Goal: Participate in discussion

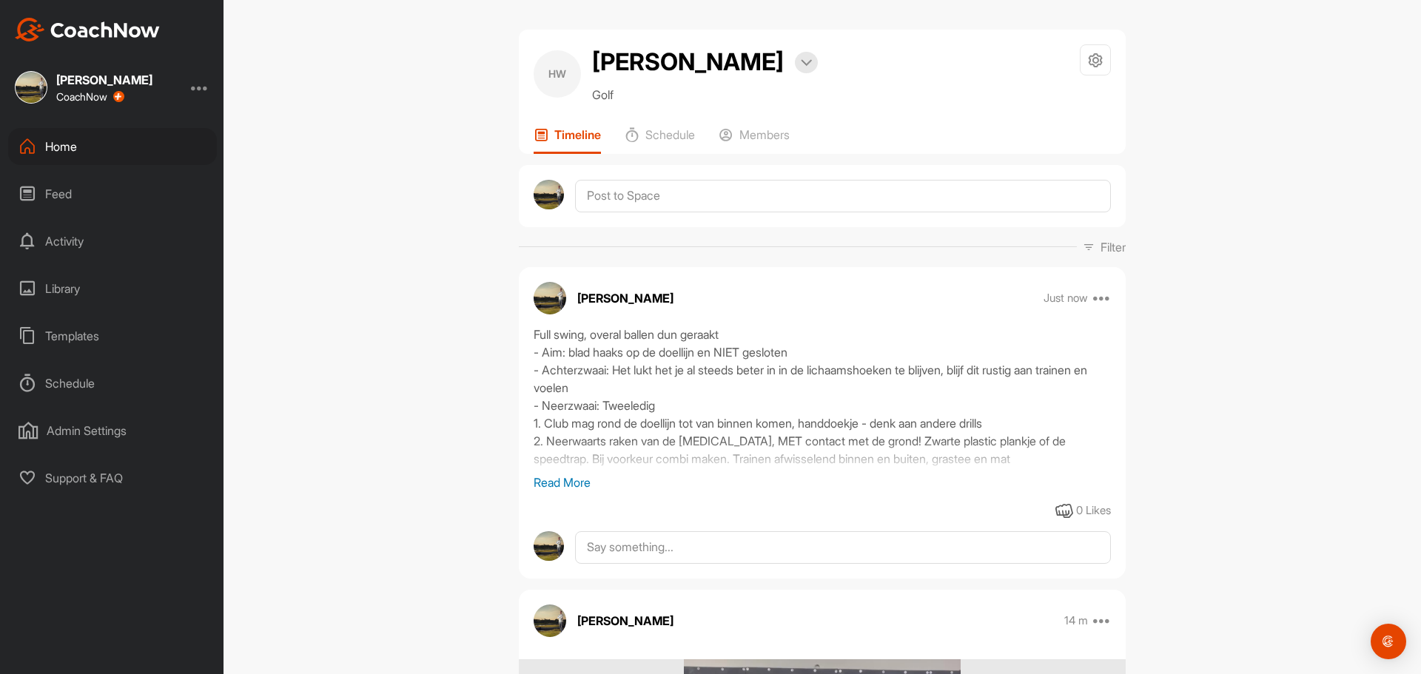
click at [84, 148] on div "Home" at bounding box center [112, 146] width 209 height 37
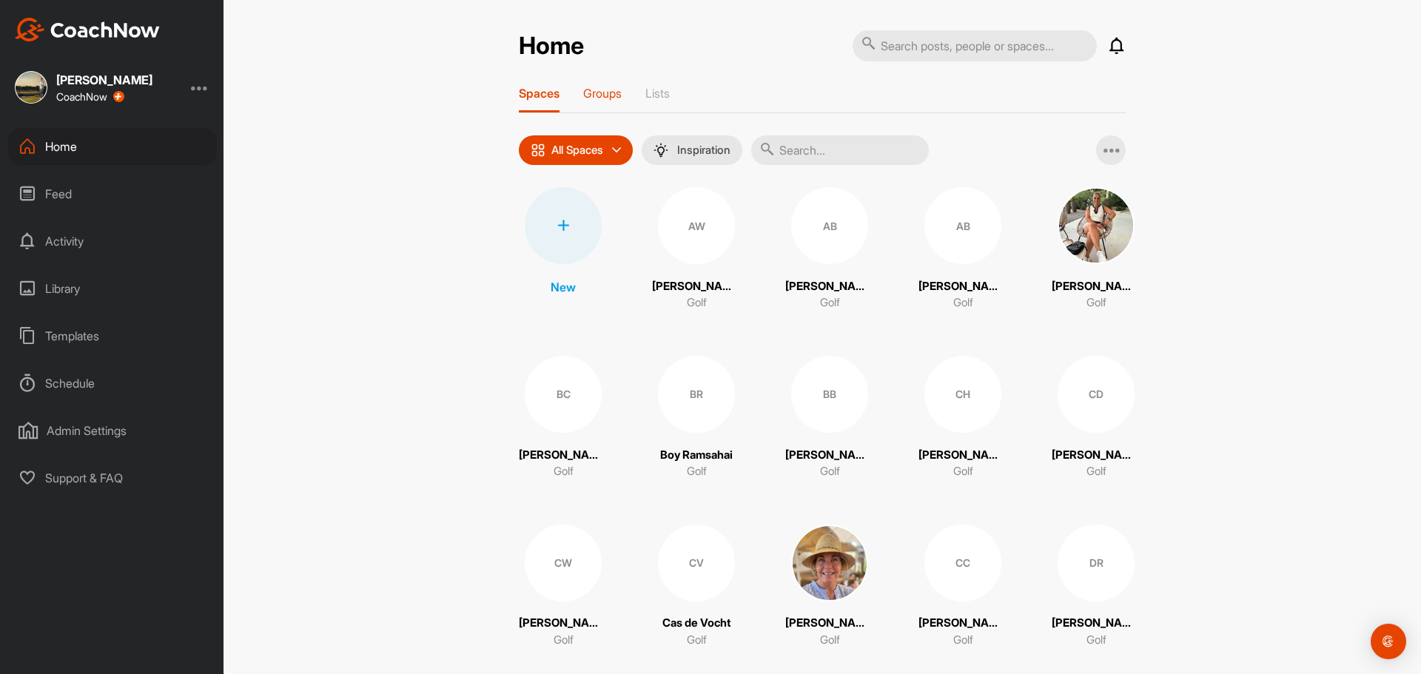
click at [612, 95] on p "Groups" at bounding box center [602, 93] width 38 height 15
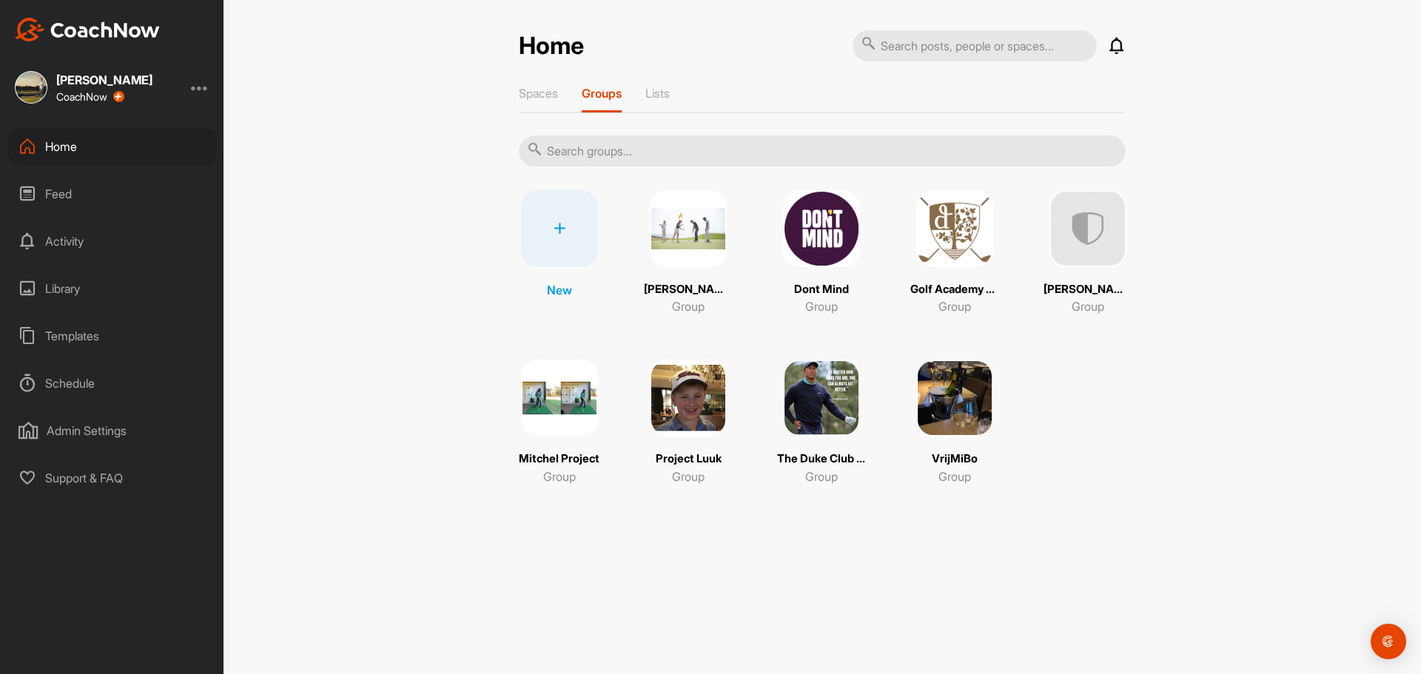
click at [684, 237] on img at bounding box center [688, 228] width 77 height 77
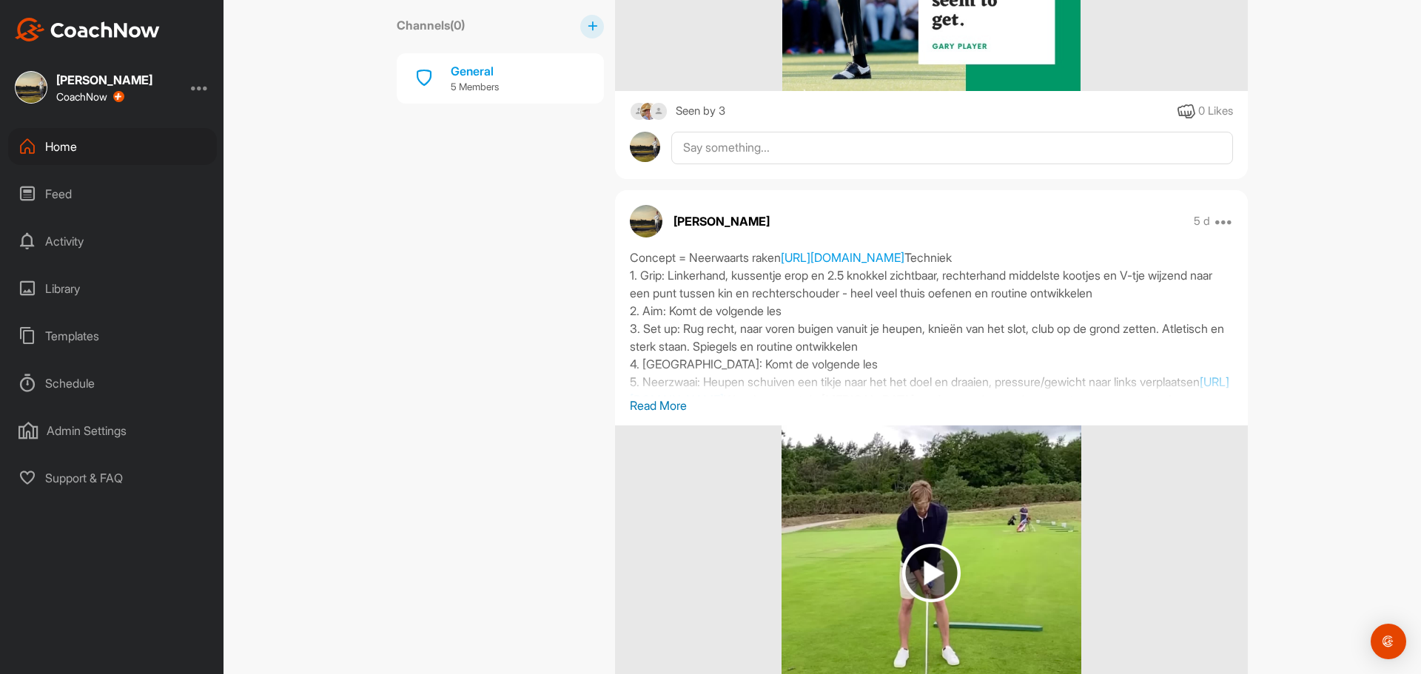
scroll to position [666, 0]
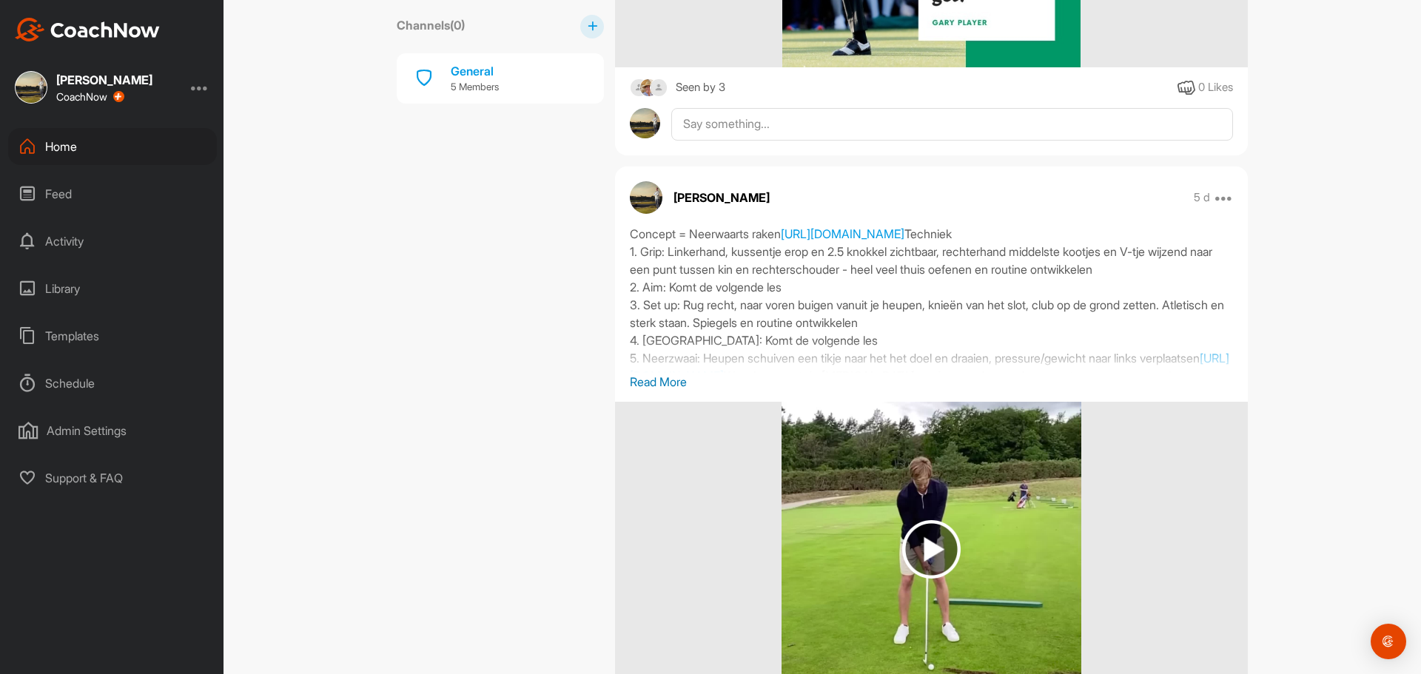
click at [633, 384] on p "Read More" at bounding box center [931, 382] width 603 height 18
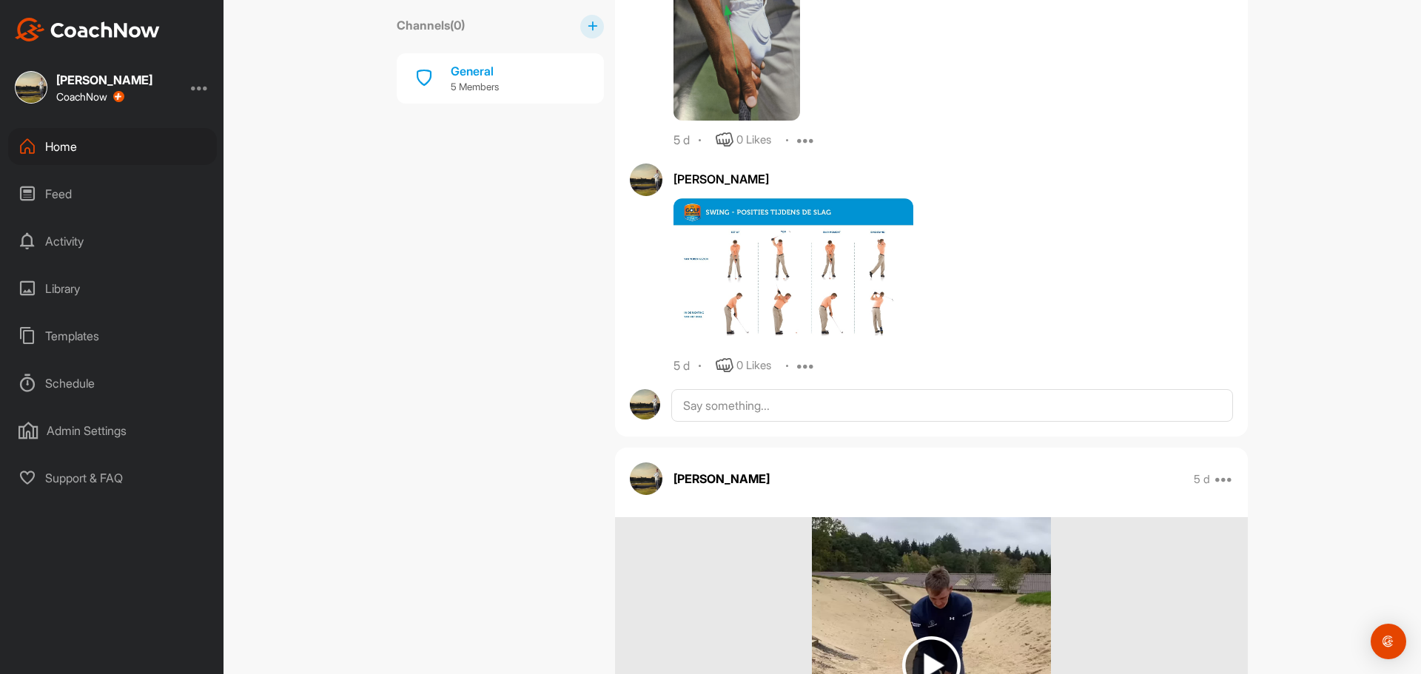
scroll to position [1776, 0]
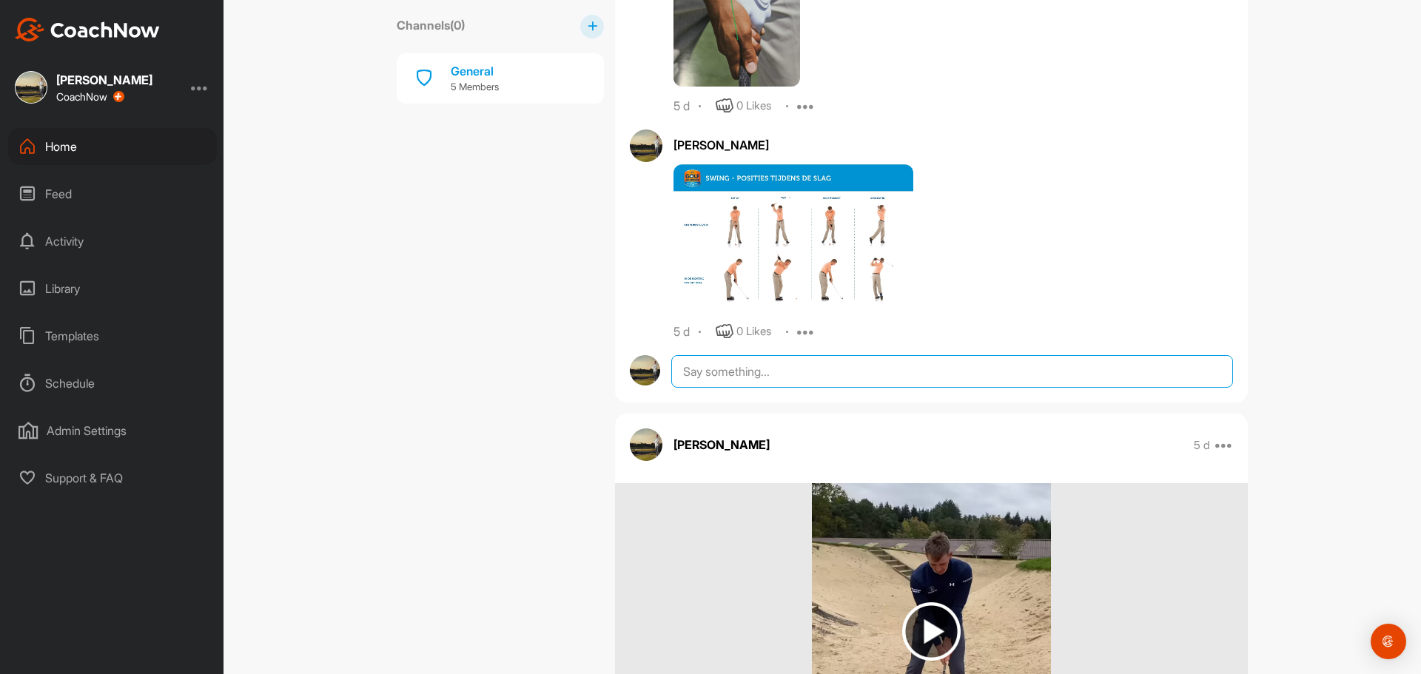
click at [810, 388] on textarea at bounding box center [952, 371] width 562 height 33
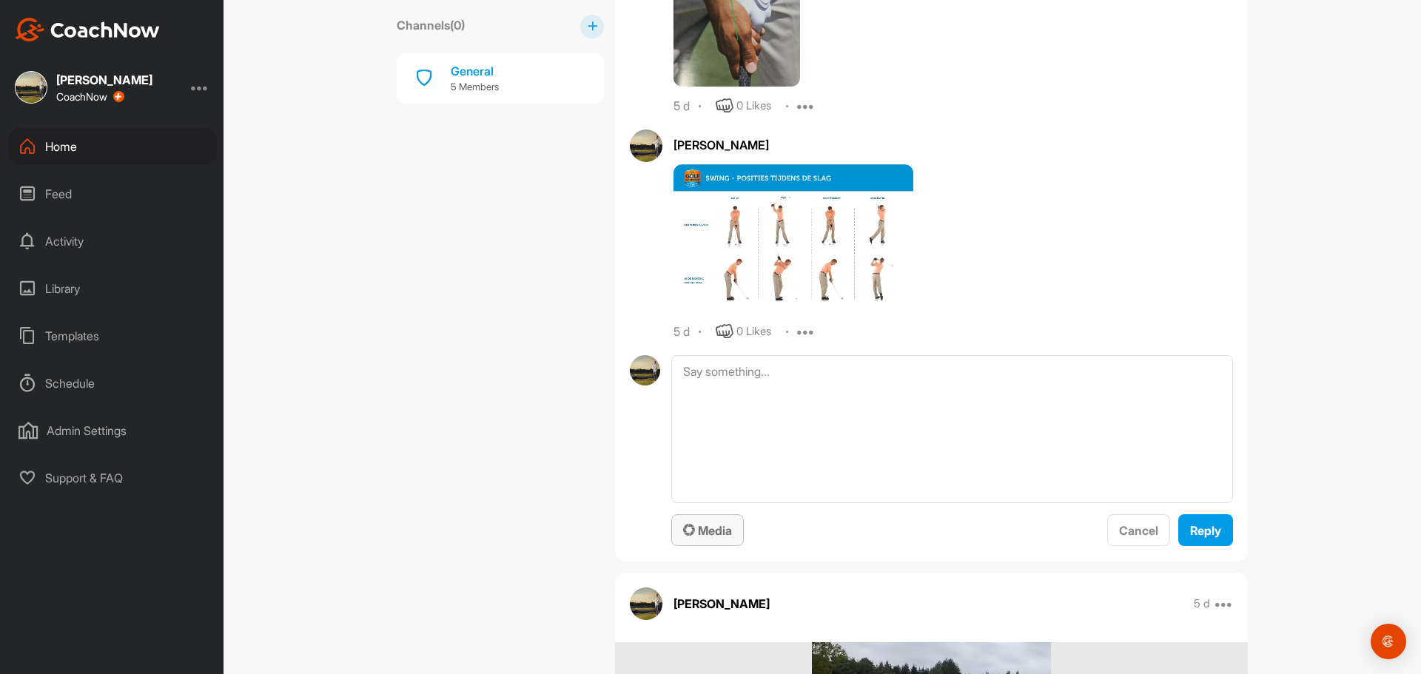
click at [703, 538] on span "Media" at bounding box center [707, 530] width 49 height 15
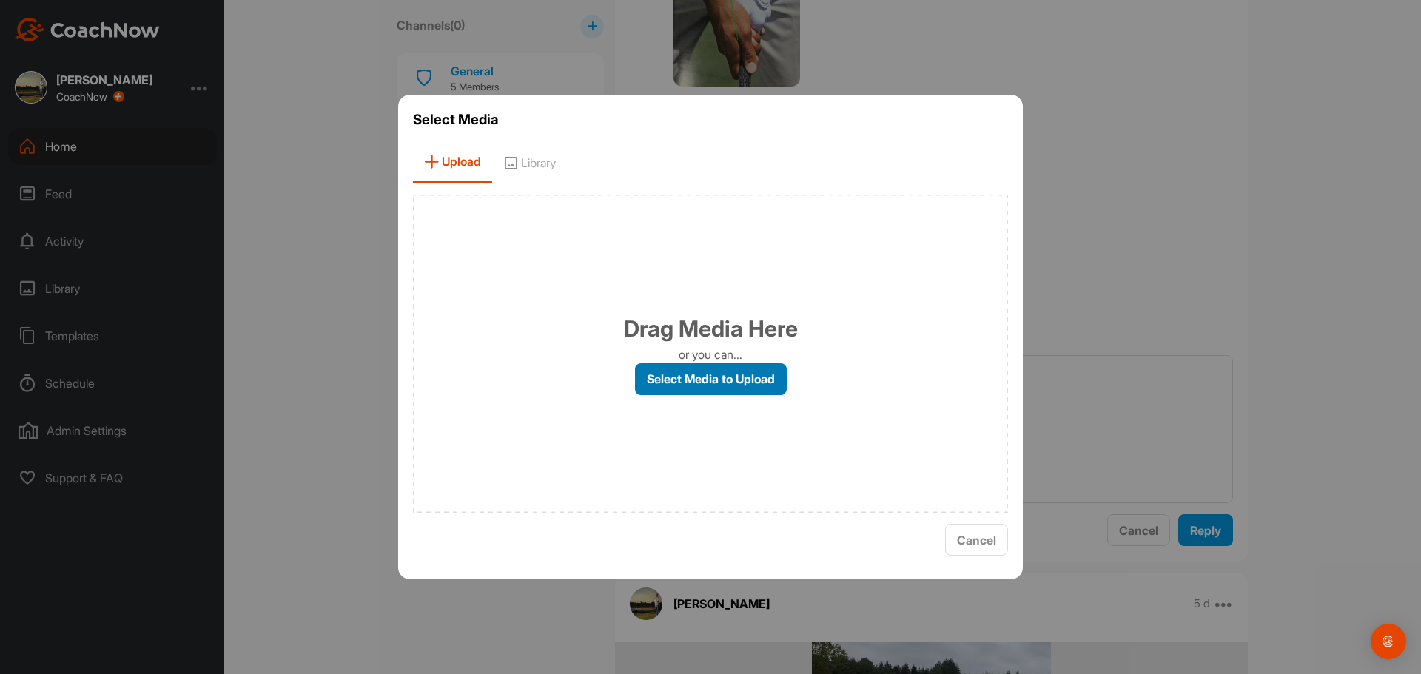
click at [713, 387] on label "Select Media to Upload" at bounding box center [711, 379] width 152 height 32
click at [0, 0] on input "Select Media to Upload" at bounding box center [0, 0] width 0 height 0
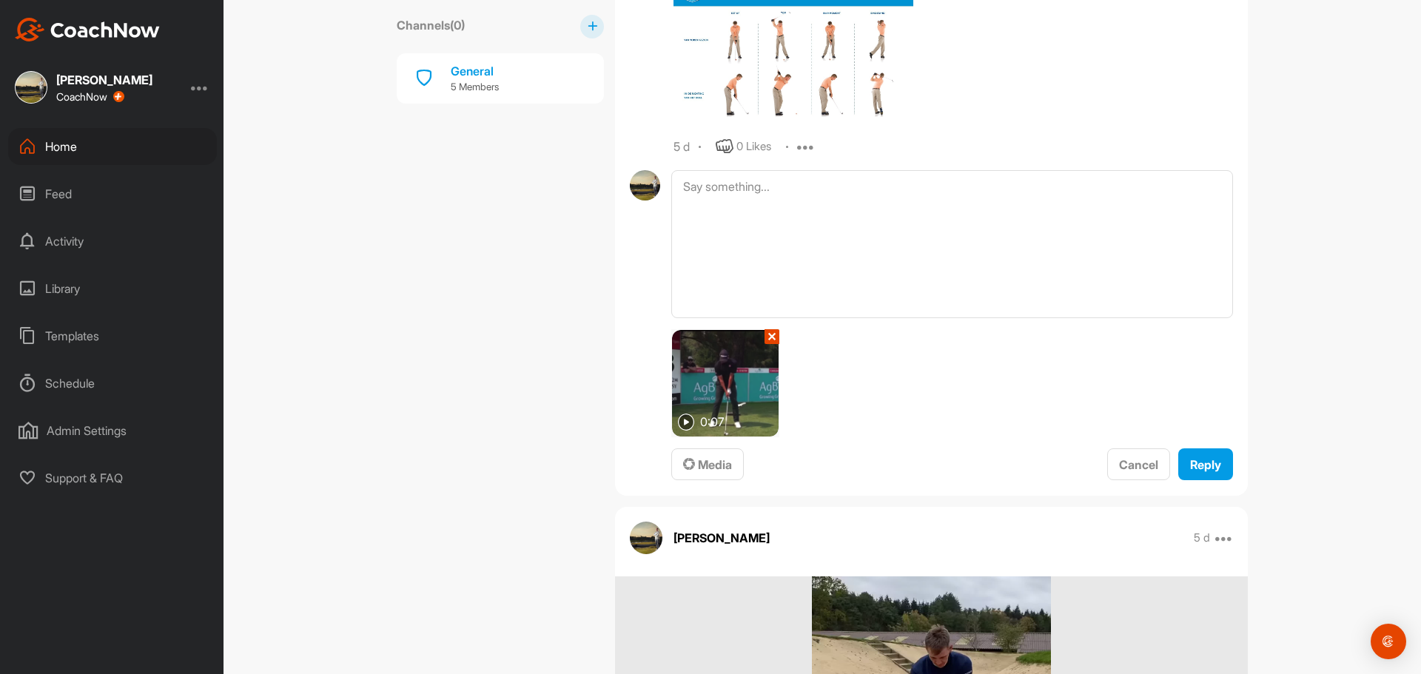
scroll to position [2072, 0]
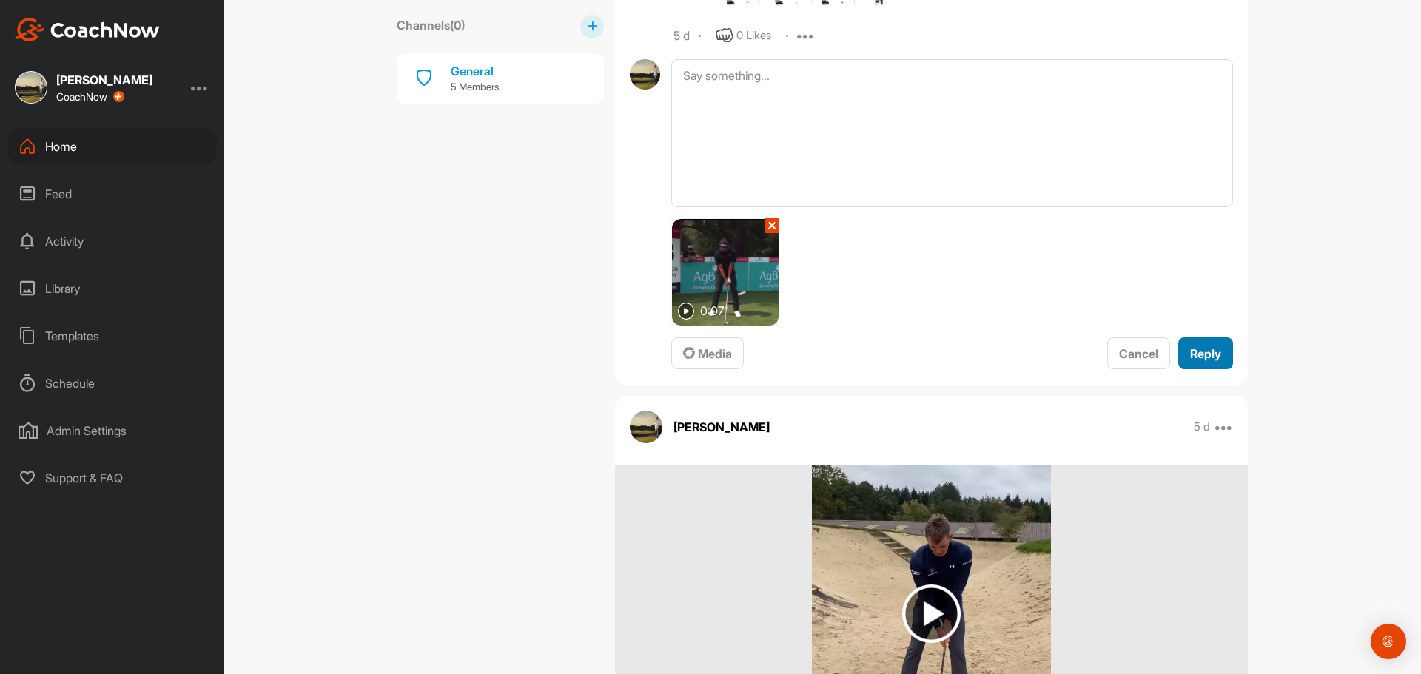
click at [1190, 361] on span "Reply" at bounding box center [1205, 353] width 31 height 15
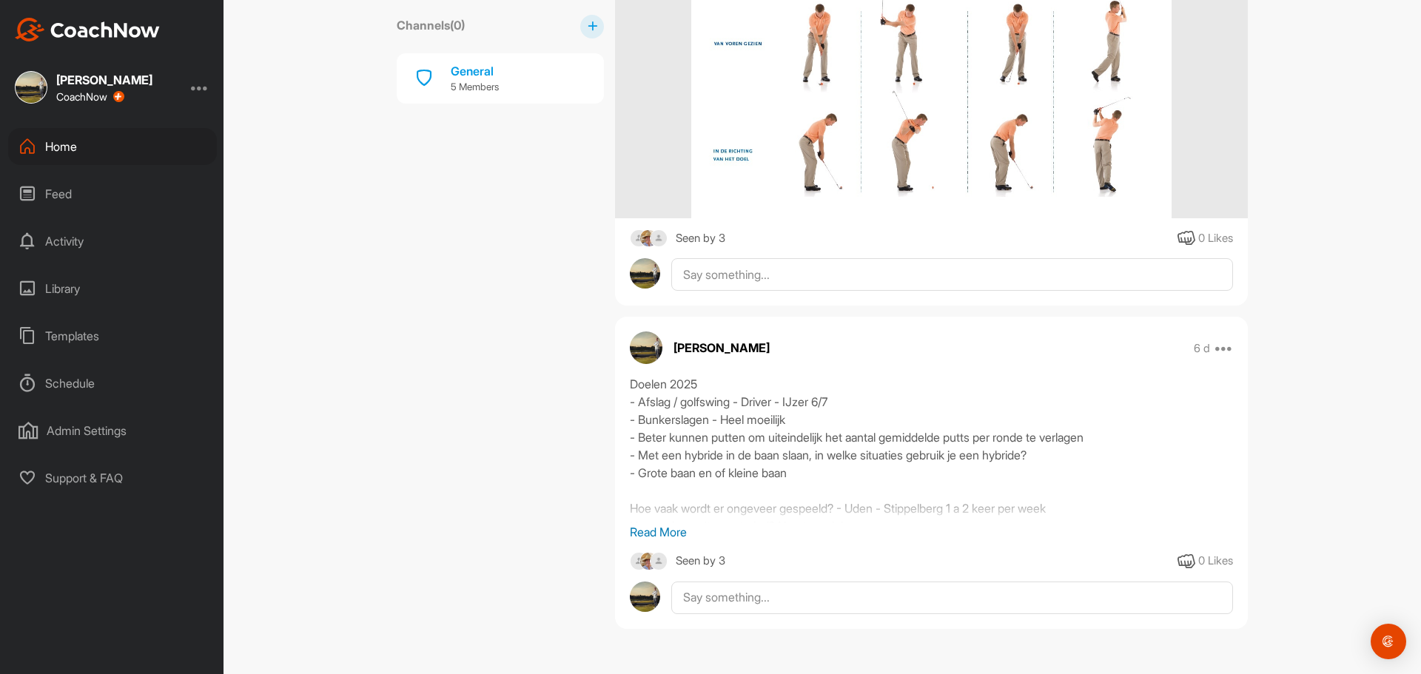
scroll to position [3282, 0]
click at [677, 529] on p "Read More" at bounding box center [931, 532] width 603 height 18
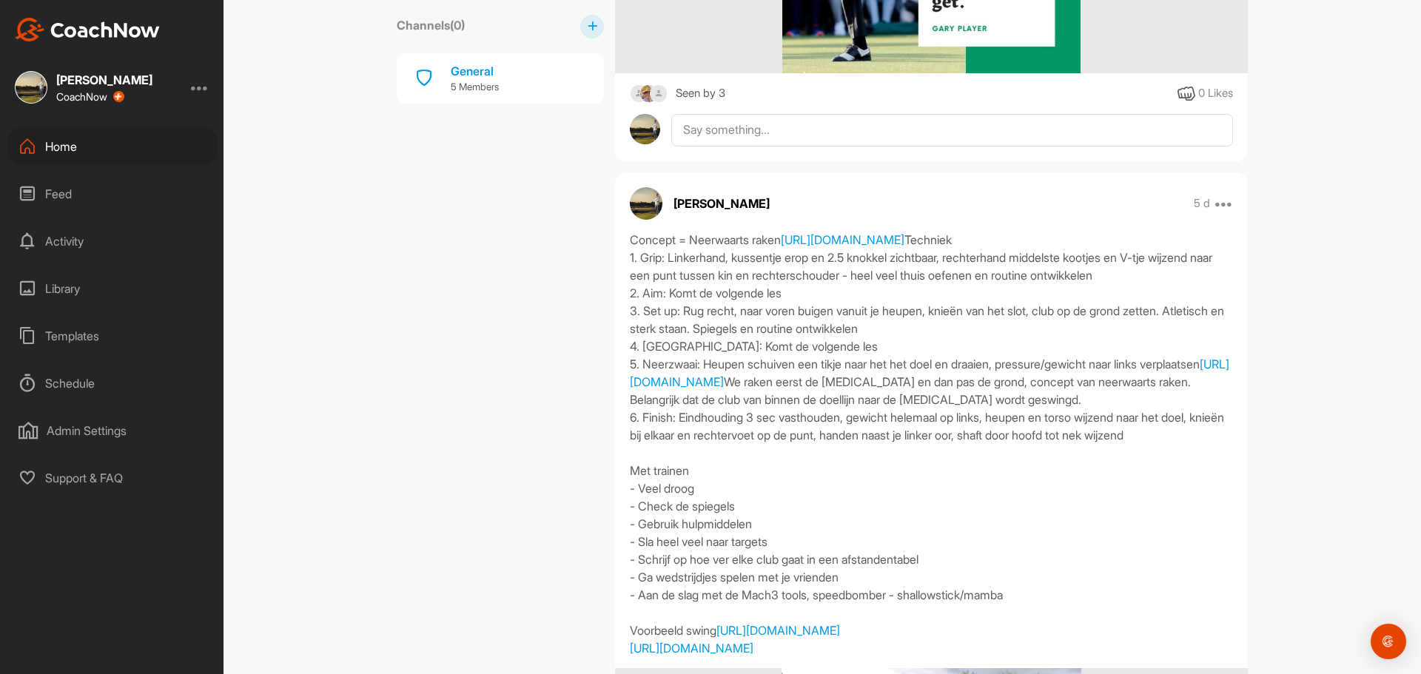
scroll to position [618, 0]
